Goal: Information Seeking & Learning: Learn about a topic

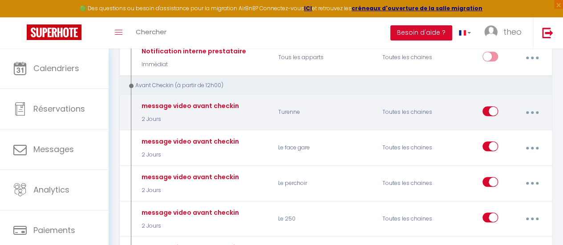
scroll to position [217, 0]
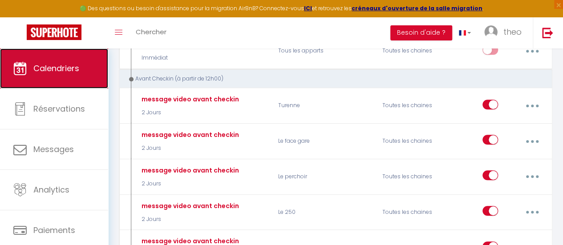
click at [65, 59] on link "Calendriers" at bounding box center [54, 69] width 108 height 40
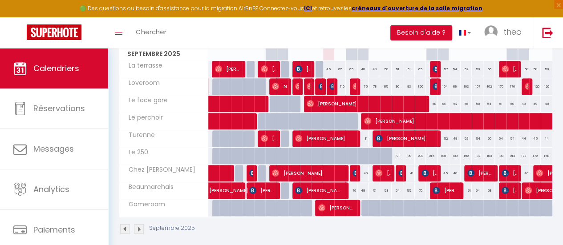
scroll to position [144, 0]
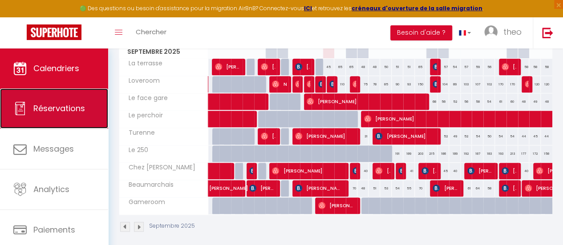
click at [86, 110] on link "Réservations" at bounding box center [54, 109] width 108 height 40
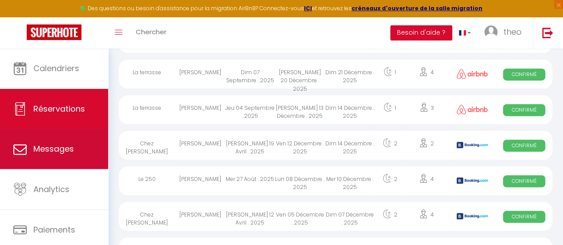
scroll to position [580, 0]
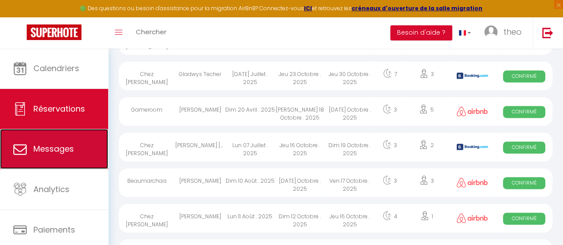
click at [84, 149] on link "Messages" at bounding box center [54, 149] width 108 height 40
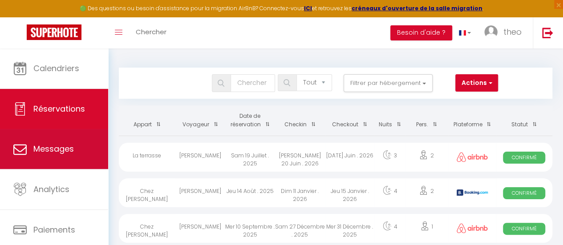
select select "message"
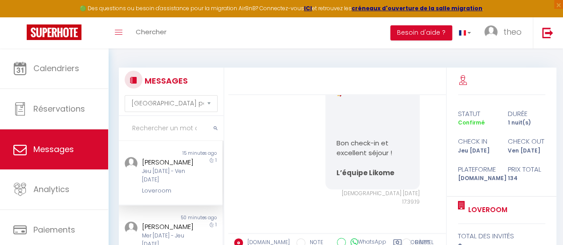
scroll to position [49, 0]
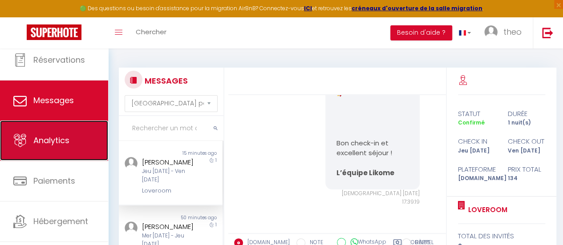
click at [70, 149] on link "Analytics" at bounding box center [54, 141] width 108 height 40
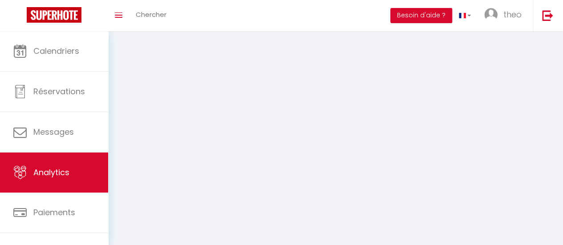
select select "2025"
select select "9"
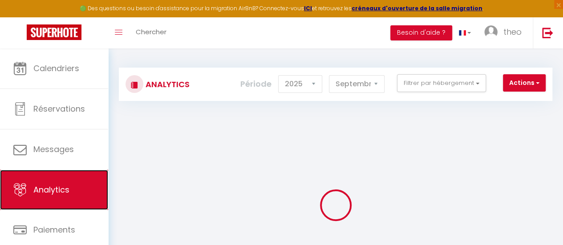
click at [71, 186] on link "Analytics" at bounding box center [54, 190] width 108 height 40
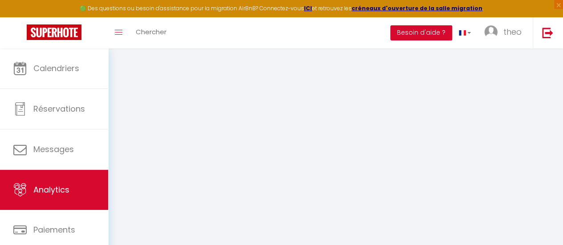
select select "2025"
select select "9"
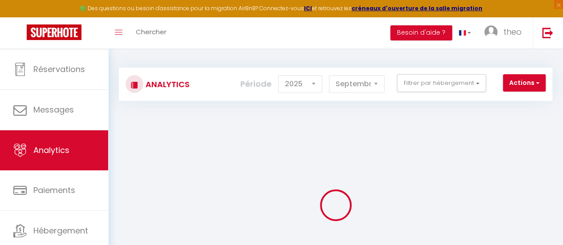
scroll to position [40, 0]
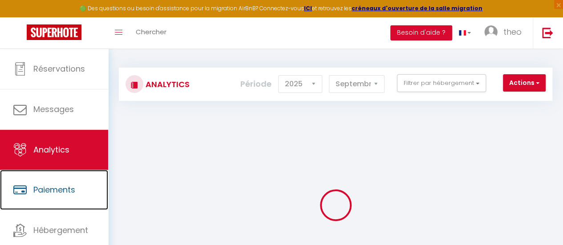
click at [71, 186] on span "Paiements" at bounding box center [54, 189] width 42 height 11
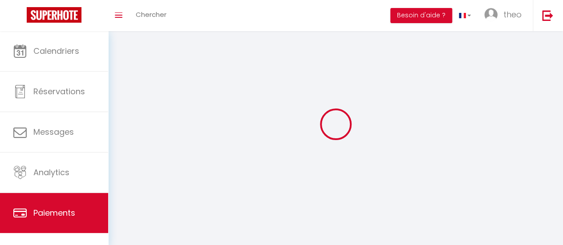
select select "2"
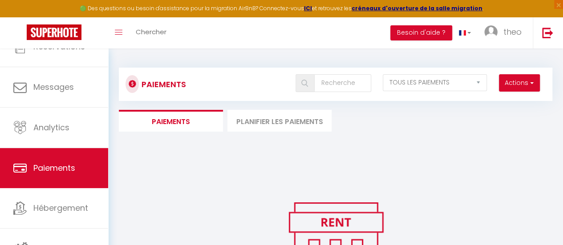
scroll to position [66, 0]
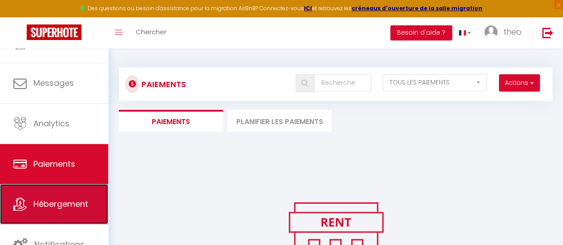
click at [72, 201] on span "Hébergement" at bounding box center [60, 204] width 55 height 11
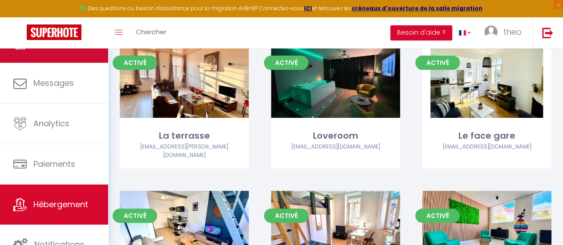
scroll to position [79, 0]
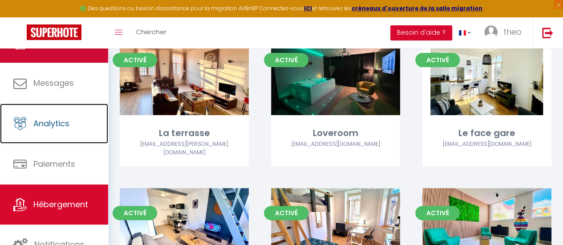
click at [86, 129] on link "Analytics" at bounding box center [54, 124] width 108 height 40
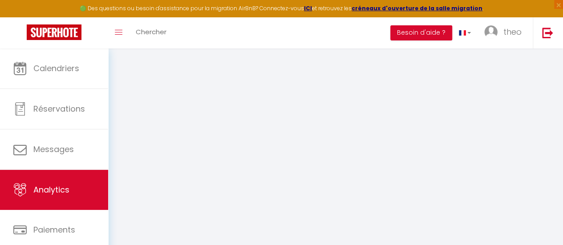
select select "2025"
select select "9"
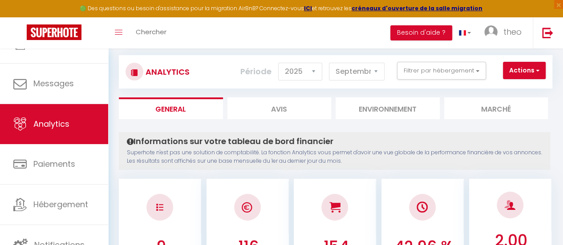
scroll to position [19, 0]
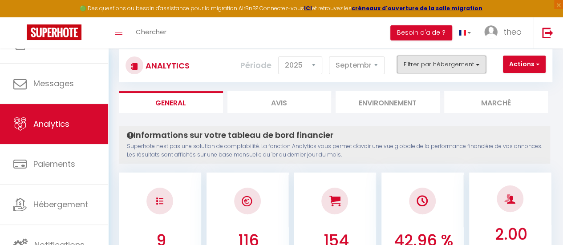
click at [452, 67] on button "Filtrer par hébergement" at bounding box center [441, 65] width 89 height 18
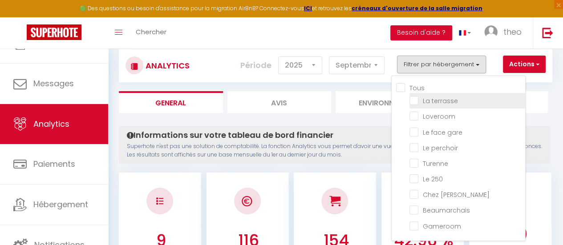
click at [447, 104] on terrasse "checkbox" at bounding box center [468, 100] width 116 height 9
checkbox terrasse "true"
checkbox input "false"
checkbox gare "false"
checkbox perchoir "false"
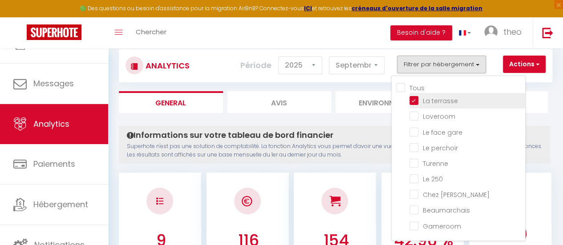
checkbox input "false"
checkbox 250 "false"
checkbox Fred "false"
checkbox input "false"
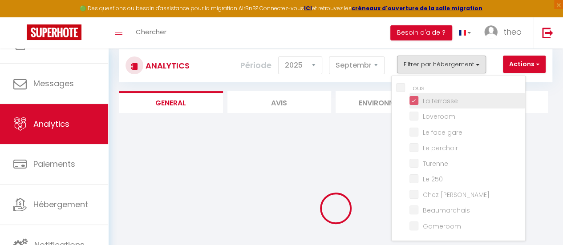
checkbox input "false"
checkbox gare "false"
checkbox perchoir "false"
checkbox input "false"
checkbox 250 "false"
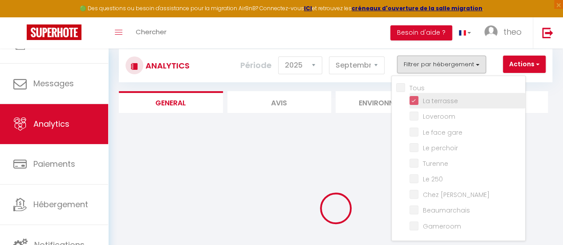
checkbox Fred "false"
checkbox input "false"
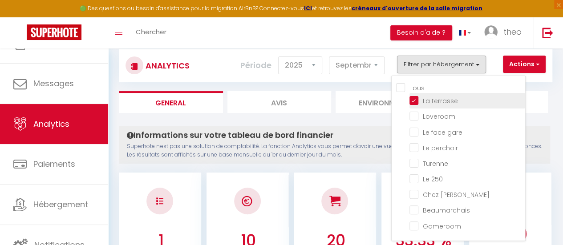
click at [416, 96] on terrasse "checkbox" at bounding box center [468, 100] width 116 height 9
checkbox terrasse "false"
checkbox input "false"
checkbox gare "false"
checkbox perchoir "false"
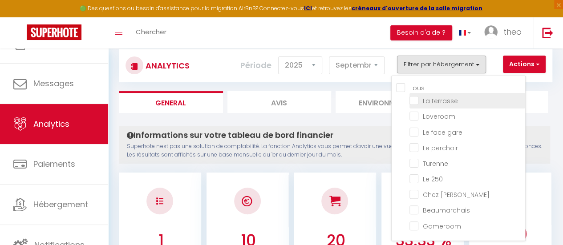
checkbox input "false"
checkbox 250 "false"
checkbox Fred "false"
checkbox input "false"
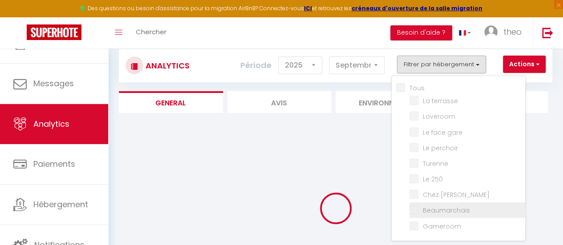
checkbox input "false"
checkbox gare "false"
checkbox perchoir "false"
checkbox input "false"
checkbox 250 "false"
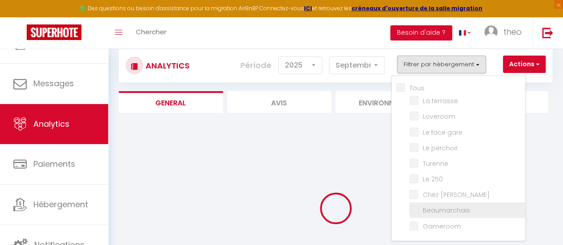
checkbox Fred "false"
checkbox input "false"
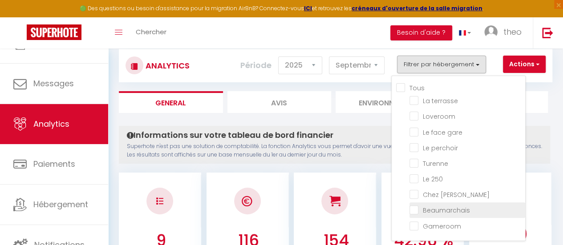
click at [416, 211] on input "checkbox" at bounding box center [468, 209] width 116 height 9
checkbox input "true"
checkbox input "false"
checkbox gare "false"
checkbox perchoir "false"
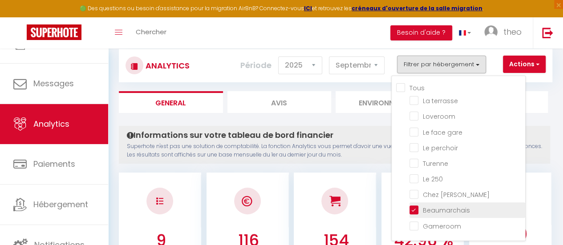
checkbox input "false"
checkbox 250 "false"
checkbox Fred "false"
checkbox input "false"
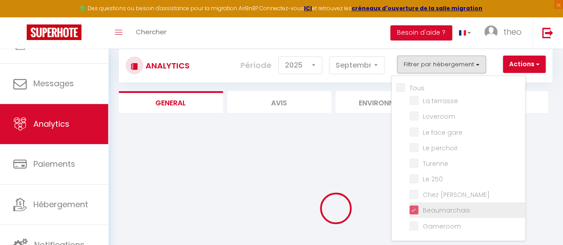
checkbox input "false"
checkbox gare "false"
checkbox perchoir "false"
checkbox input "false"
checkbox 250 "false"
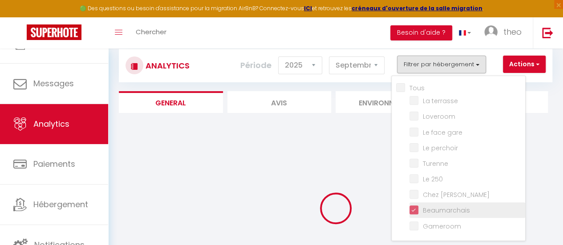
checkbox Fred "false"
checkbox input "false"
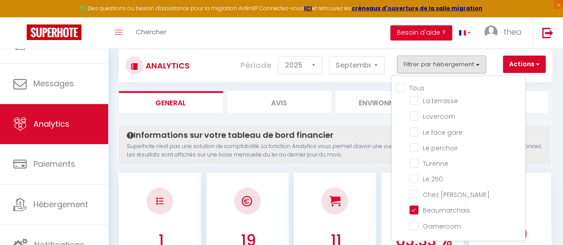
click at [347, 131] on h4 "Informations sur votre tableau de bord financier" at bounding box center [335, 136] width 416 height 10
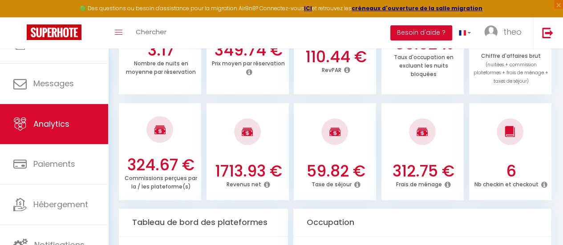
scroll to position [352, 0]
